Goal: Use online tool/utility: Use online tool/utility

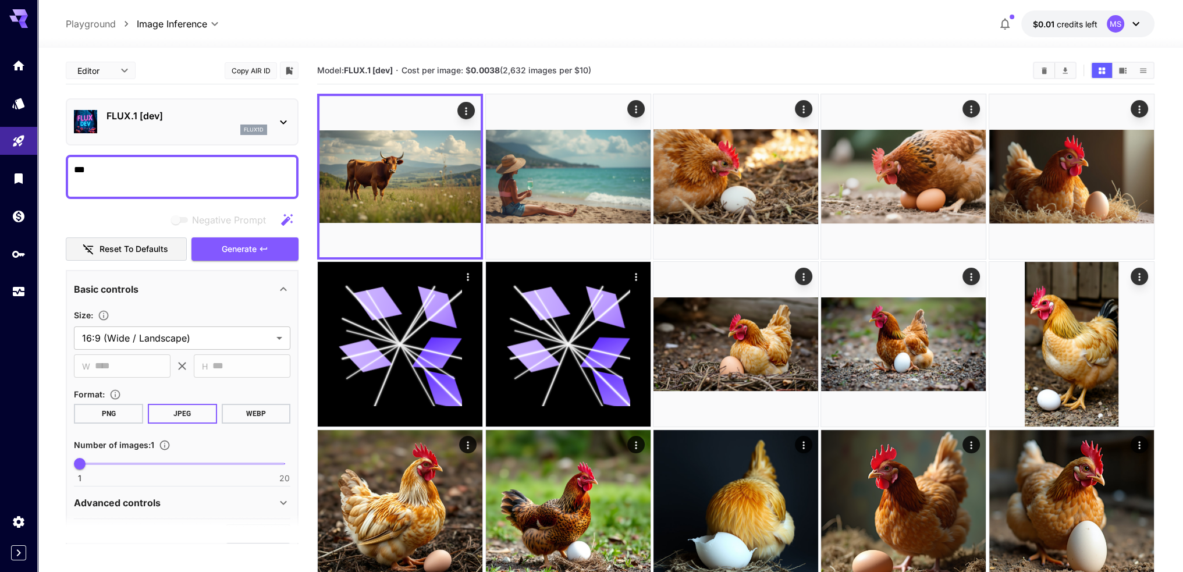
drag, startPoint x: 317, startPoint y: 72, endPoint x: 603, endPoint y: 69, distance: 285.8
click at [603, 69] on section "Model: FLUX.1 [dev] · Cost per image: $ 0.0038 (2,632 images per $10)" at bounding box center [670, 70] width 707 height 14
copy section "Model: FLUX.1 [dev] · Cost per image: $ 0.0038 (2,632 images per $10)"
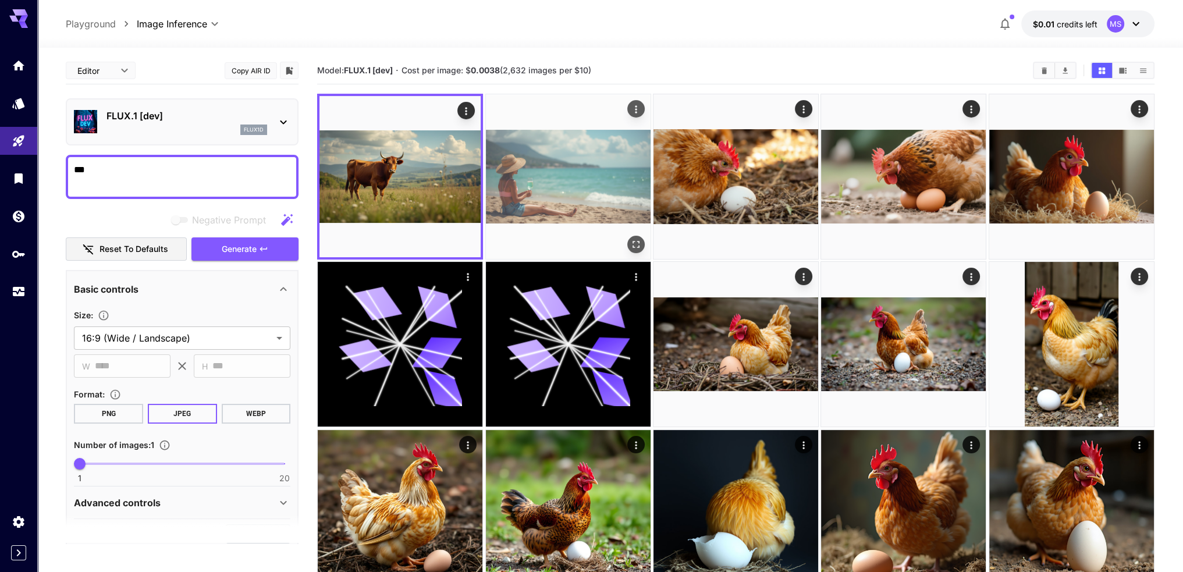
click at [565, 172] on img at bounding box center [568, 176] width 165 height 165
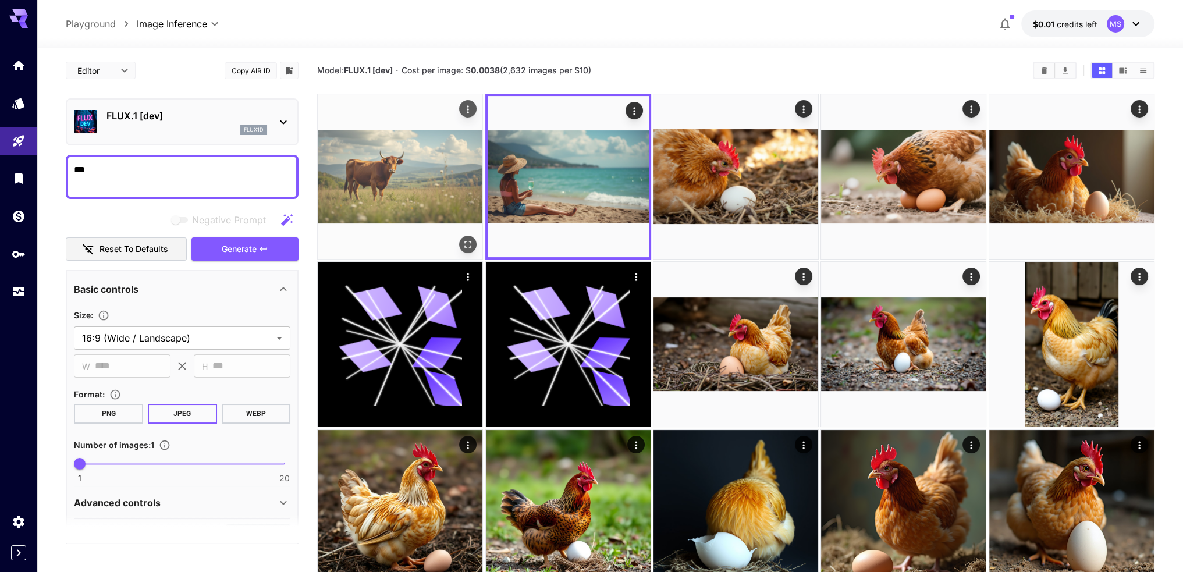
click at [463, 168] on img at bounding box center [400, 176] width 165 height 165
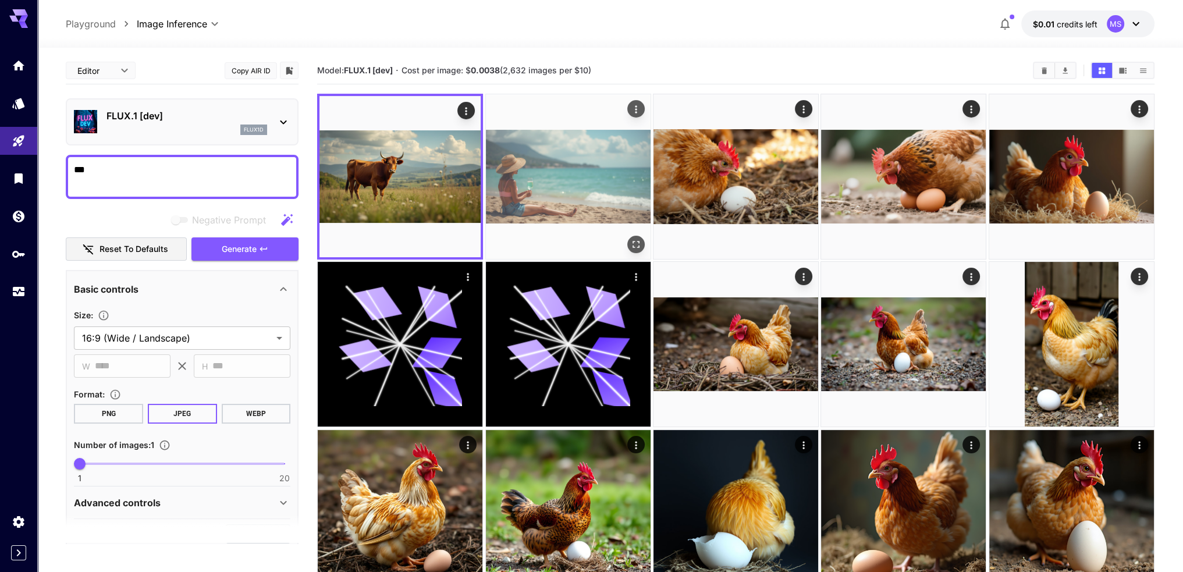
click at [553, 166] on img at bounding box center [568, 176] width 165 height 165
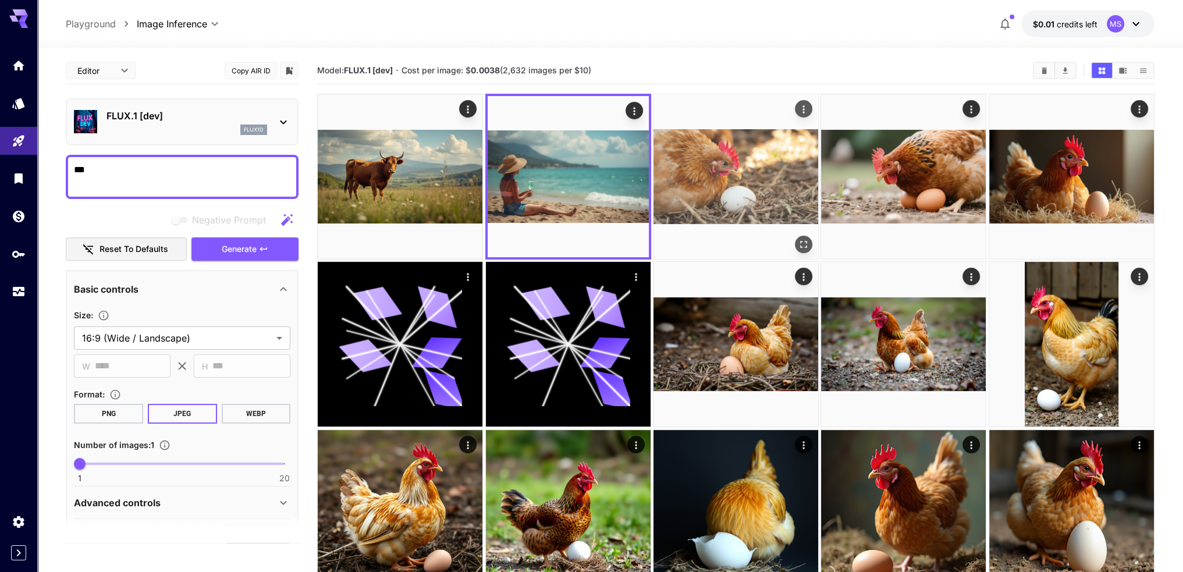
click at [750, 162] on img at bounding box center [736, 176] width 165 height 165
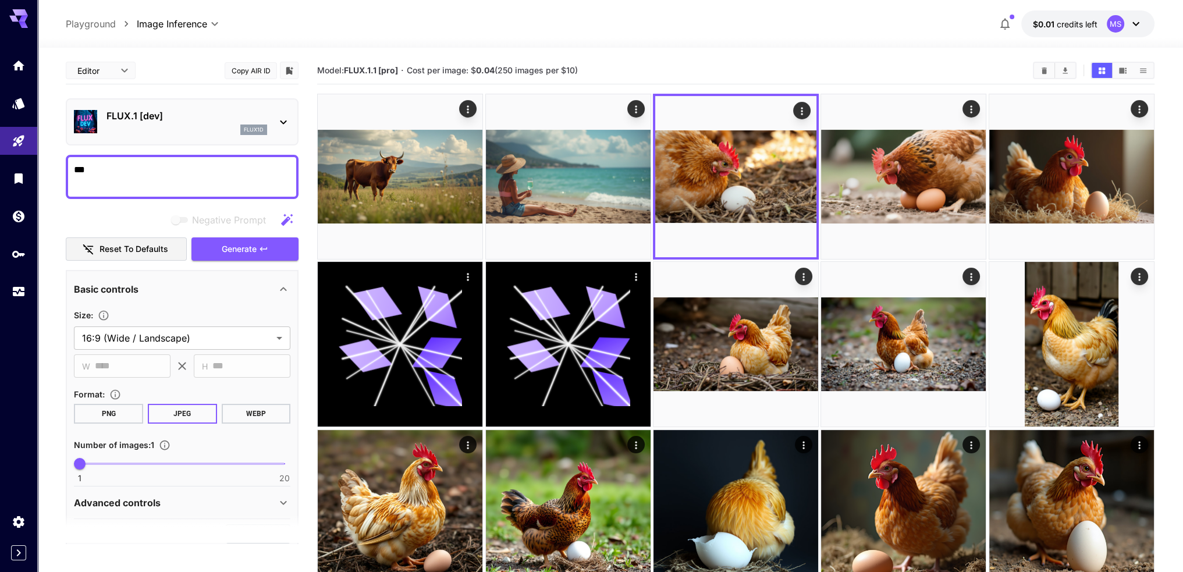
drag, startPoint x: 587, startPoint y: 71, endPoint x: 317, endPoint y: 71, distance: 269.5
click at [317, 71] on section "Model: FLUX.1.1 [pro] · Cost per image: $ 0.04 (250 images per $10)" at bounding box center [670, 70] width 707 height 14
copy section "Model: FLUX.1.1 [pro] · Cost per image: $ 0.04 (250 images per $10)"
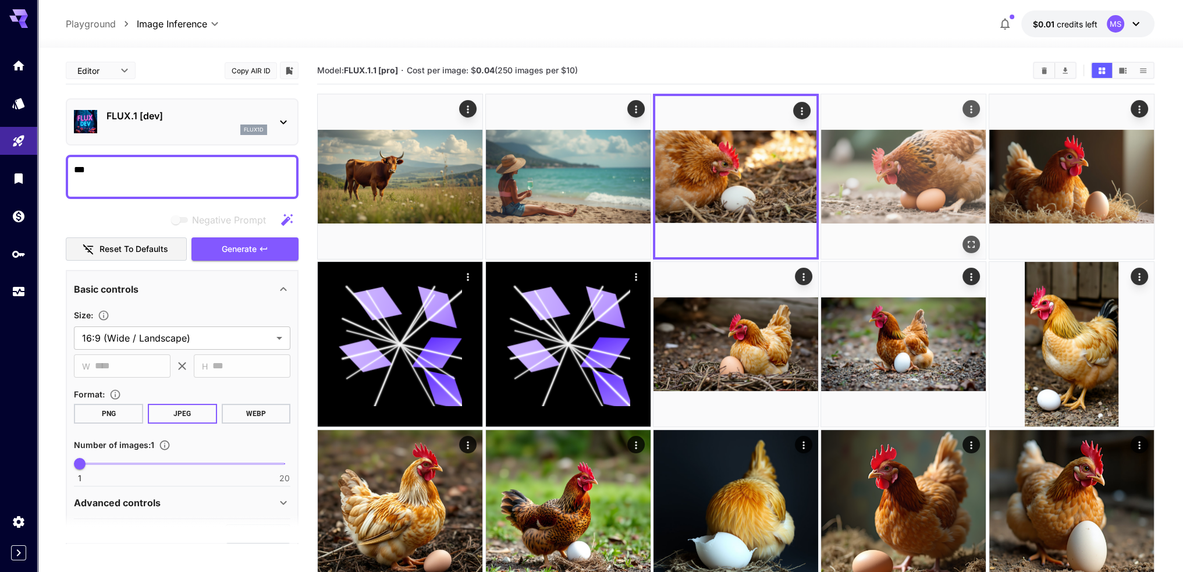
click at [920, 169] on img at bounding box center [903, 176] width 165 height 165
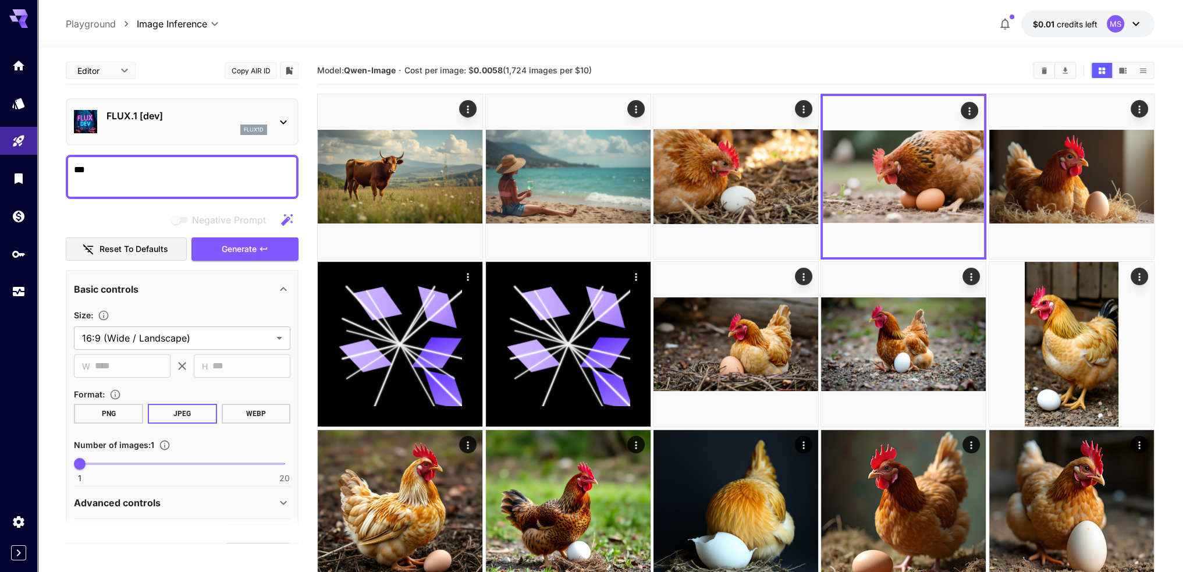
drag, startPoint x: 599, startPoint y: 70, endPoint x: 313, endPoint y: 74, distance: 285.8
click at [313, 74] on main "**********" at bounding box center [610, 414] width 1089 height 715
copy section "Model: [PERSON_NAME]-Image · Cost per image: $ 0.0058 (1,724 images per $10)"
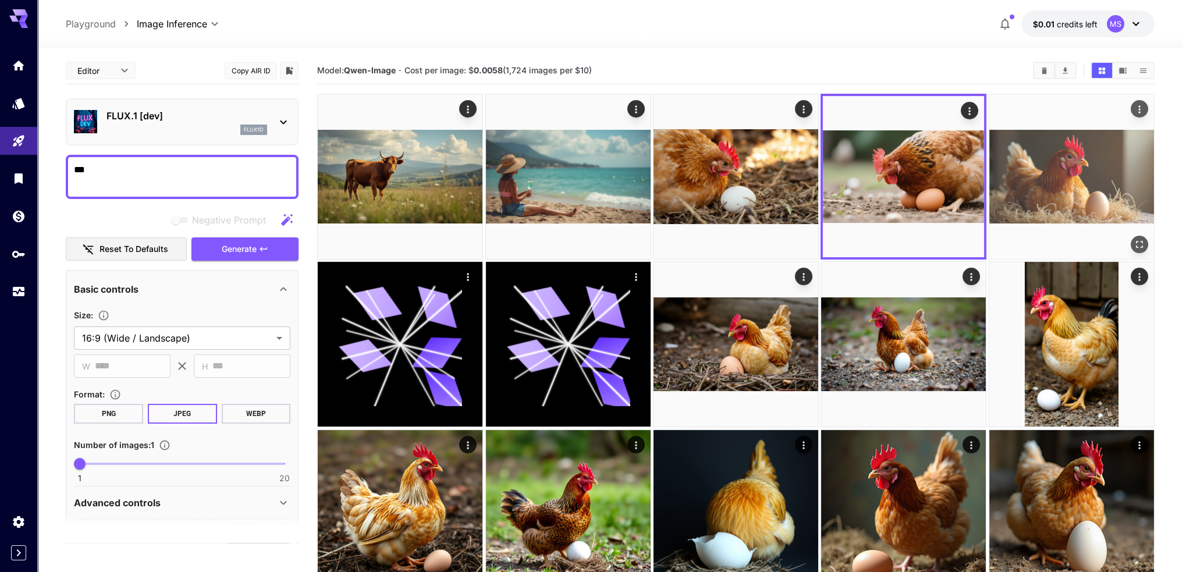
click at [1042, 183] on img at bounding box center [1072, 176] width 165 height 165
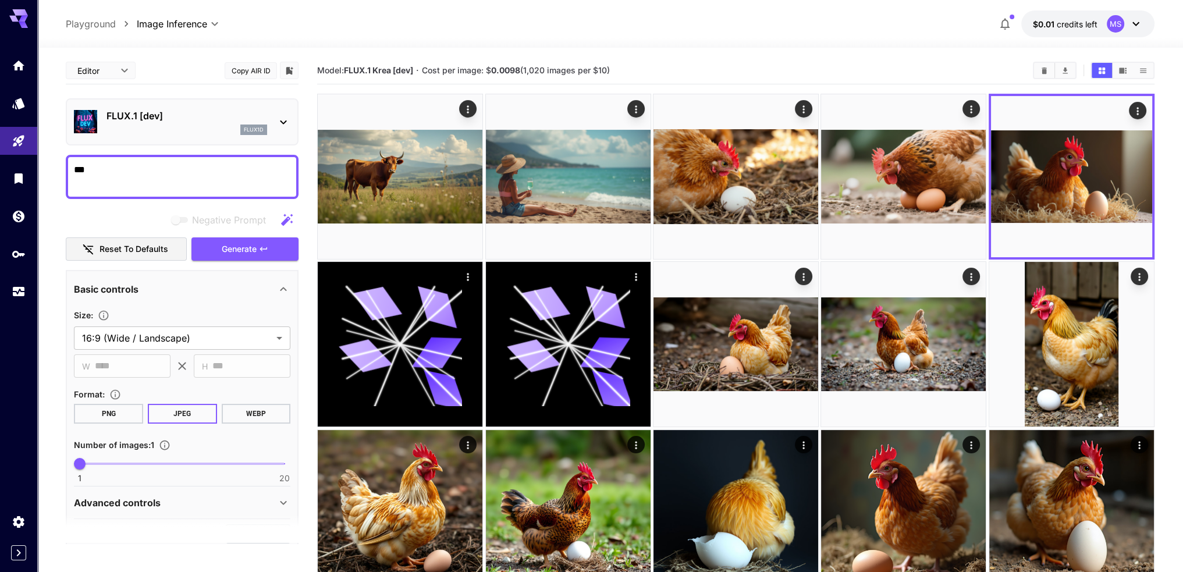
drag, startPoint x: 640, startPoint y: 69, endPoint x: 307, endPoint y: 63, distance: 332.4
click at [307, 63] on main "**********" at bounding box center [610, 414] width 1089 height 715
click at [331, 72] on span "Model: FLUX.1 Krea [dev]" at bounding box center [365, 70] width 96 height 10
drag, startPoint x: 319, startPoint y: 69, endPoint x: 615, endPoint y: 68, distance: 295.7
click at [615, 68] on section "Model: FLUX.1 Krea [dev] · Cost per image: $ 0.0098 (1,020 images per $10)" at bounding box center [670, 70] width 707 height 14
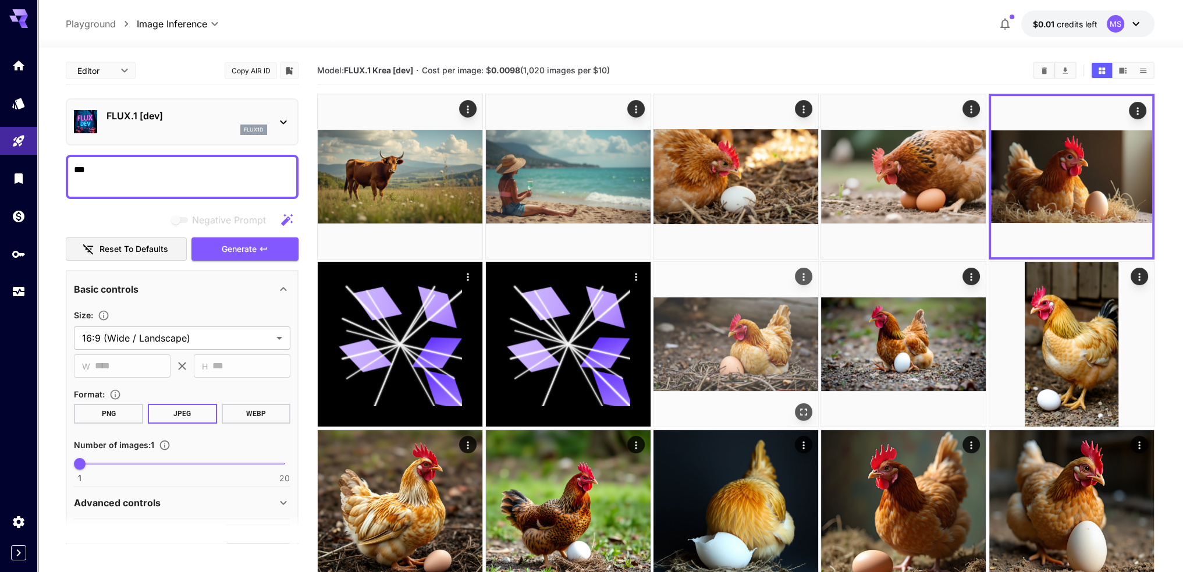
click at [696, 318] on img at bounding box center [736, 344] width 165 height 165
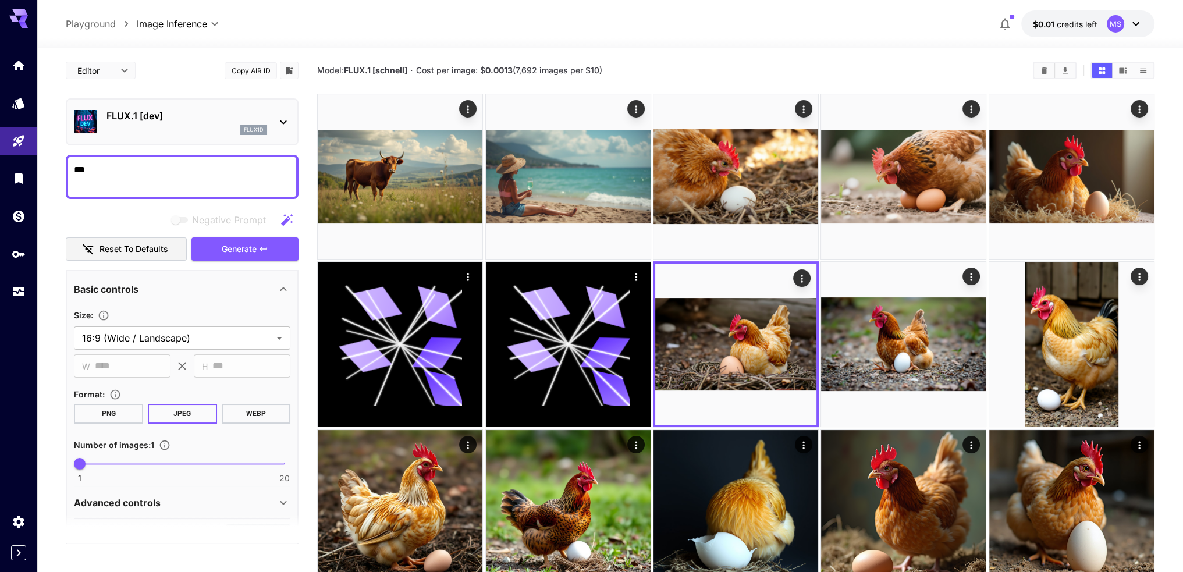
drag, startPoint x: 622, startPoint y: 67, endPoint x: 320, endPoint y: 61, distance: 301.6
click at [320, 62] on div "Model: FLUX.1 [[PERSON_NAME]] · Cost per image: $ 0.0013 (7,692 images per $10)" at bounding box center [736, 70] width 838 height 17
copy section "Model: FLUX.1 [[PERSON_NAME]] · Cost per image: $ 0.0013 (7,692 images per $10)"
